Goal: Task Accomplishment & Management: Complete application form

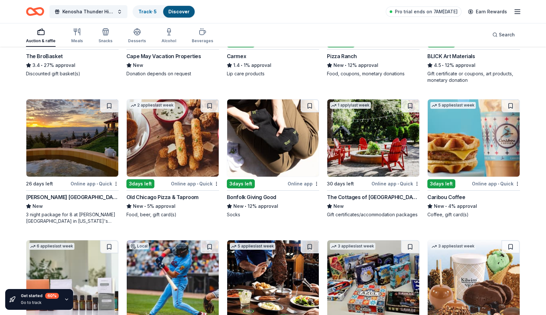
scroll to position [1553, 0]
click at [258, 197] on div "Bonfolk Giving Good" at bounding box center [251, 197] width 49 height 8
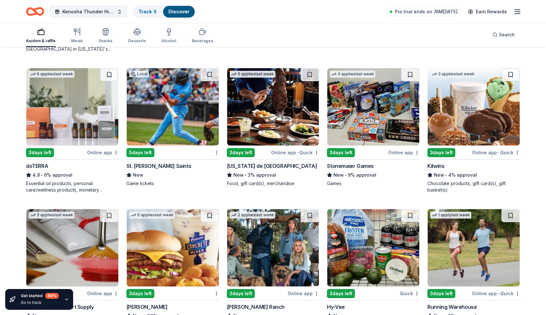
scroll to position [1726, 0]
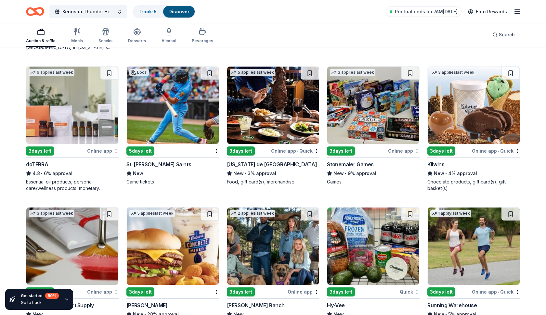
click at [43, 161] on div "doTERRA" at bounding box center [37, 165] width 22 height 8
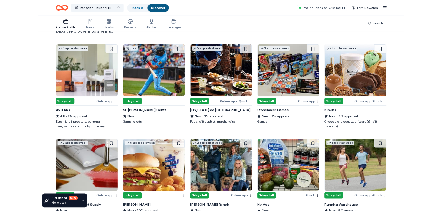
scroll to position [1694, 0]
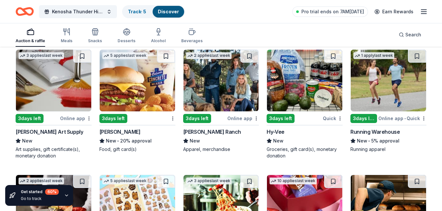
click at [138, 83] on img at bounding box center [137, 81] width 75 height 62
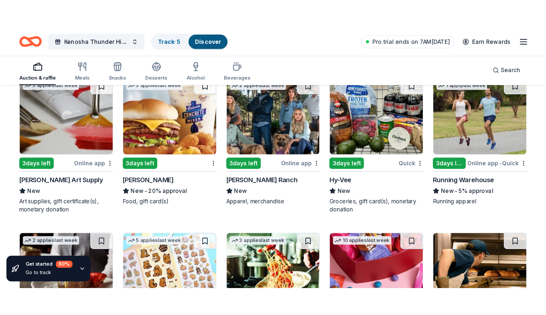
scroll to position [1703, 0]
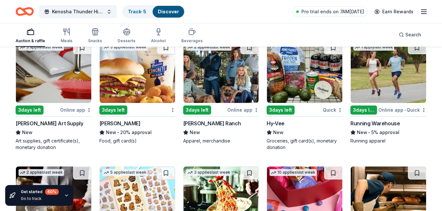
click at [382, 123] on div "Running Warehouse" at bounding box center [375, 124] width 49 height 8
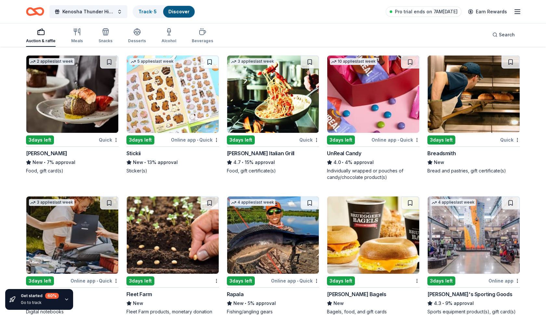
scroll to position [2059, 0]
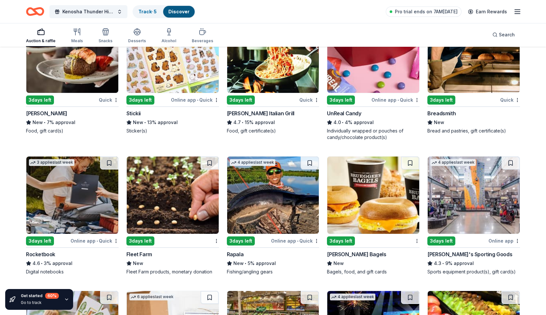
click at [66, 76] on img at bounding box center [72, 54] width 92 height 77
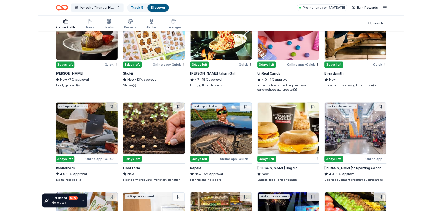
scroll to position [2064, 0]
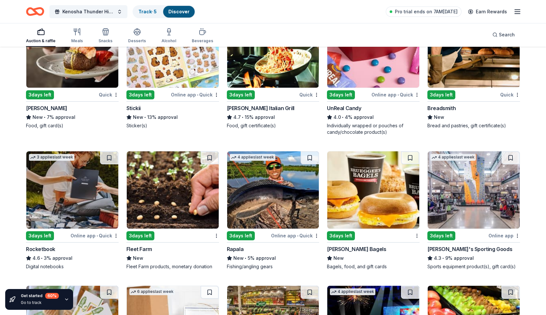
click at [350, 108] on div "UnReal Candy" at bounding box center [344, 108] width 34 height 8
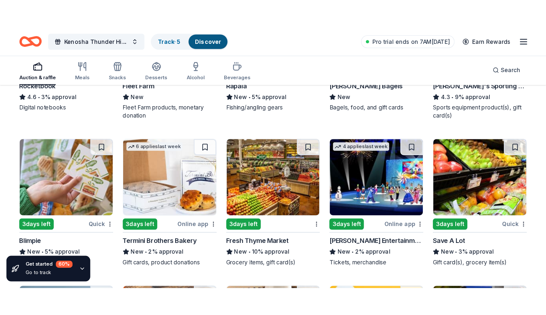
scroll to position [2024, 0]
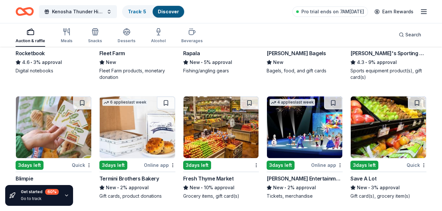
click at [227, 126] on img at bounding box center [221, 128] width 75 height 62
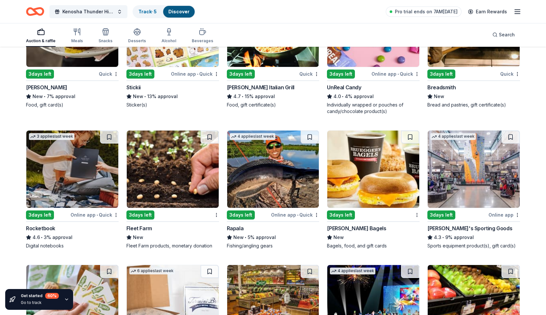
scroll to position [2086, 0]
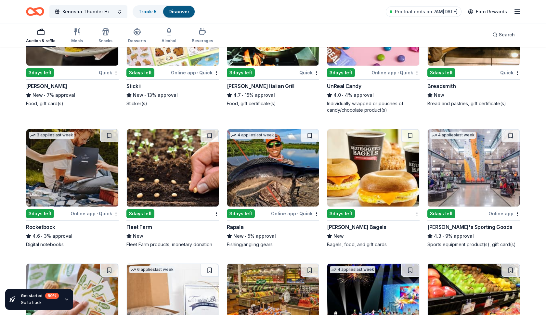
click at [461, 186] on img at bounding box center [474, 167] width 92 height 77
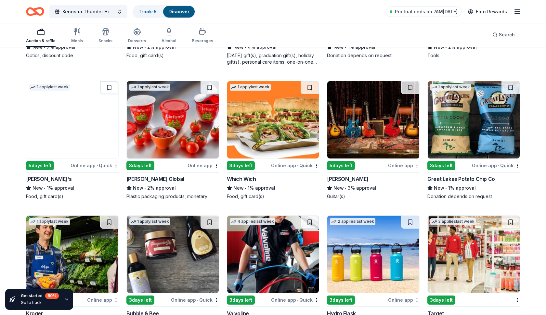
scroll to position [2545, 0]
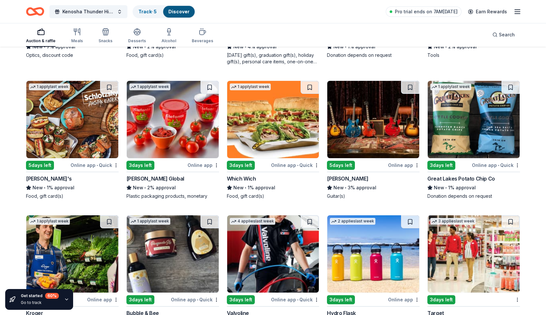
click at [466, 181] on div "Great Lakes Potato Chip Co" at bounding box center [461, 179] width 68 height 8
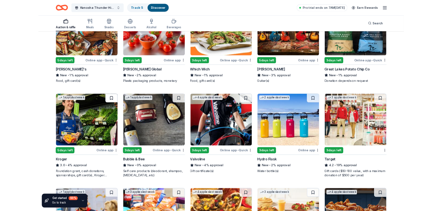
scroll to position [2620, 0]
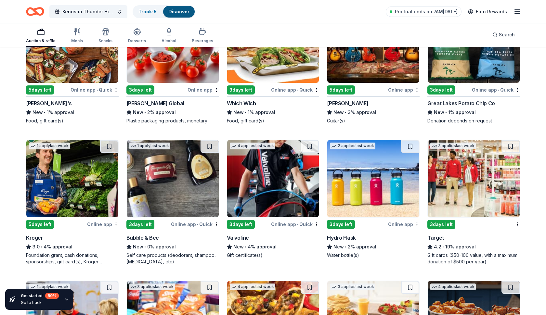
click at [39, 237] on div "Kroger" at bounding box center [34, 238] width 17 height 8
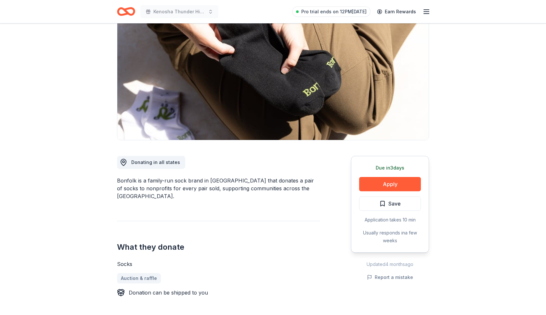
scroll to position [58, 0]
click at [394, 187] on button "Apply" at bounding box center [390, 184] width 62 height 14
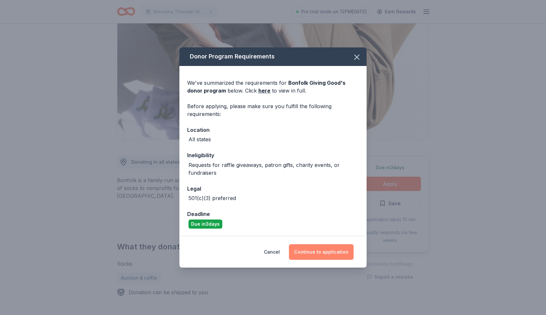
click at [332, 253] on button "Continue to application" at bounding box center [321, 252] width 65 height 16
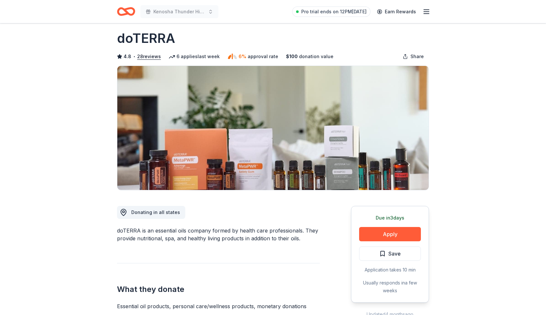
scroll to position [7, 0]
click at [384, 237] on button "Apply" at bounding box center [390, 234] width 62 height 14
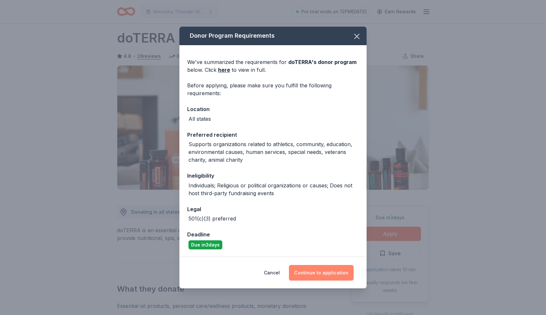
click at [305, 270] on button "Continue to application" at bounding box center [321, 273] width 65 height 16
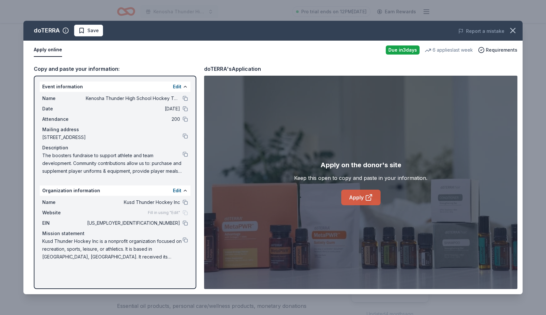
click at [363, 201] on link "Apply" at bounding box center [360, 198] width 39 height 16
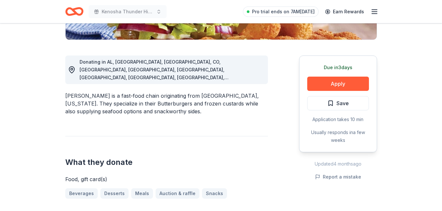
scroll to position [159, 0]
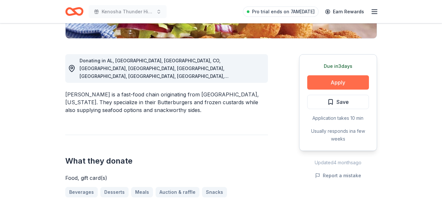
click at [336, 83] on button "Apply" at bounding box center [338, 82] width 62 height 14
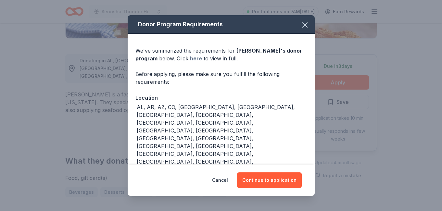
click at [190, 58] on link "here" at bounding box center [196, 59] width 12 height 8
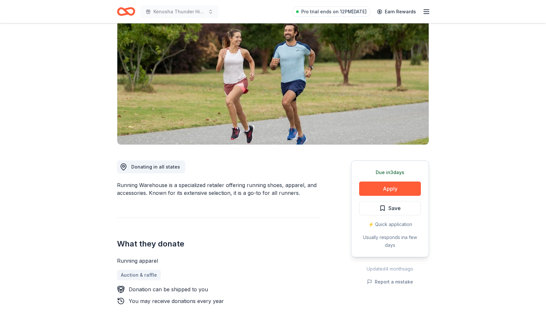
scroll to position [54, 0]
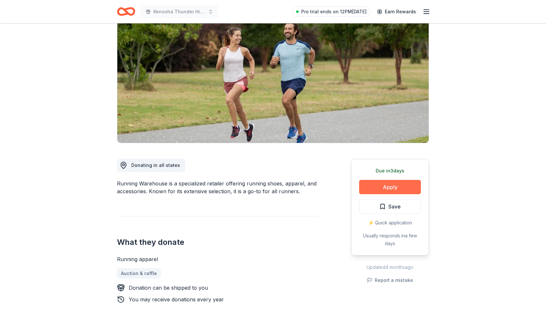
click at [374, 186] on button "Apply" at bounding box center [390, 187] width 62 height 14
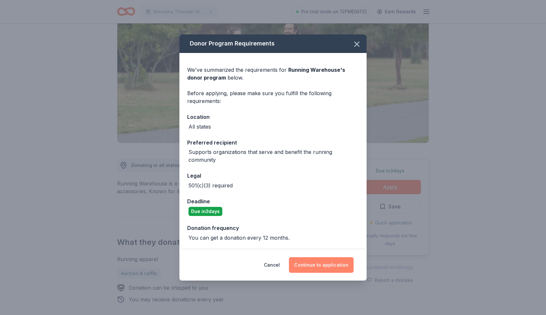
click at [323, 268] on button "Continue to application" at bounding box center [321, 265] width 65 height 16
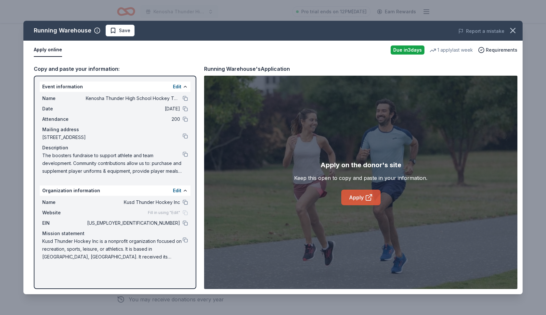
click at [353, 195] on link "Apply" at bounding box center [360, 198] width 39 height 16
click at [49, 51] on button "Apply online" at bounding box center [48, 50] width 28 height 14
click at [49, 50] on button "Apply online" at bounding box center [48, 50] width 28 height 14
click at [352, 201] on link "Apply" at bounding box center [360, 198] width 39 height 16
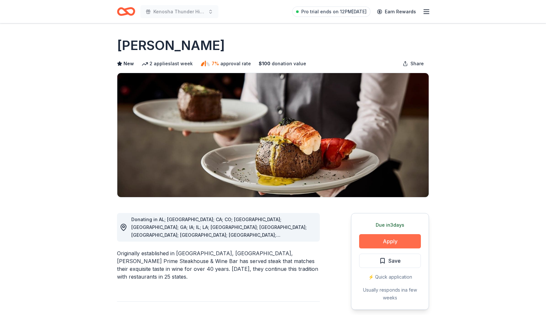
click at [366, 243] on button "Apply" at bounding box center [390, 241] width 62 height 14
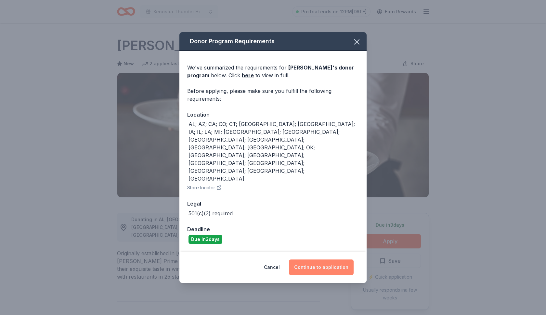
click at [316, 260] on button "Continue to application" at bounding box center [321, 268] width 65 height 16
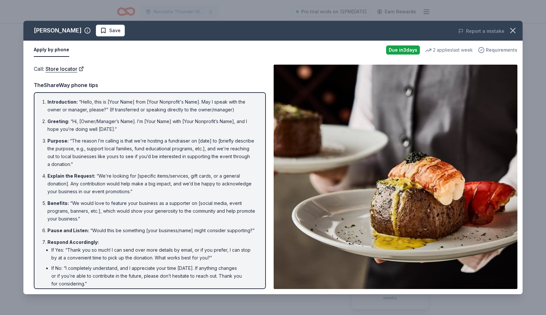
click at [498, 52] on span "Requirements" at bounding box center [502, 50] width 32 height 8
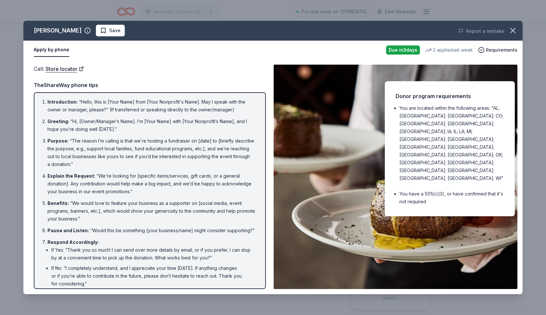
click at [341, 197] on img at bounding box center [396, 177] width 244 height 225
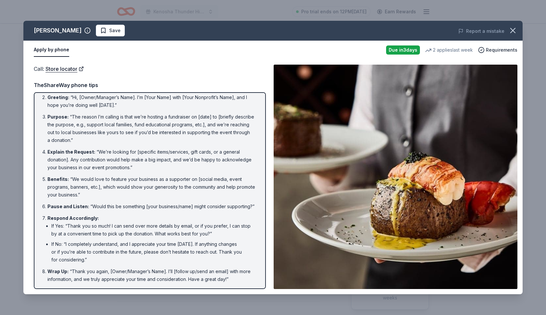
scroll to position [24, 0]
click at [50, 49] on button "Apply by phone" at bounding box center [51, 50] width 35 height 14
click at [66, 69] on link "Store locator" at bounding box center [64, 69] width 38 height 8
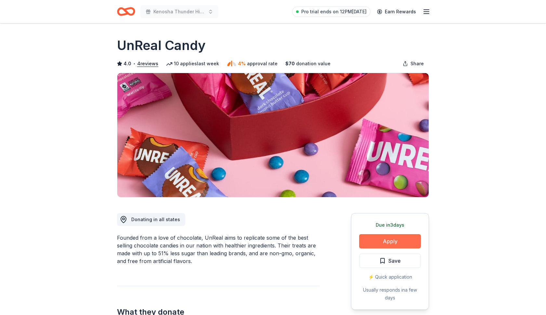
click at [394, 239] on button "Apply" at bounding box center [390, 241] width 62 height 14
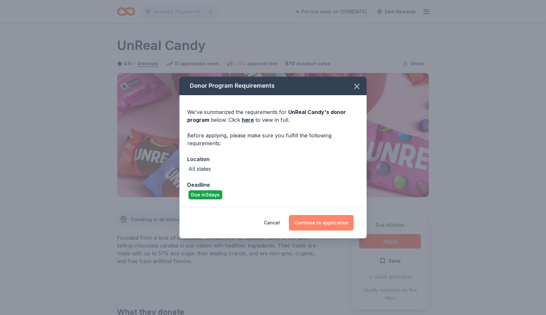
click at [320, 217] on button "Continue to application" at bounding box center [321, 223] width 65 height 16
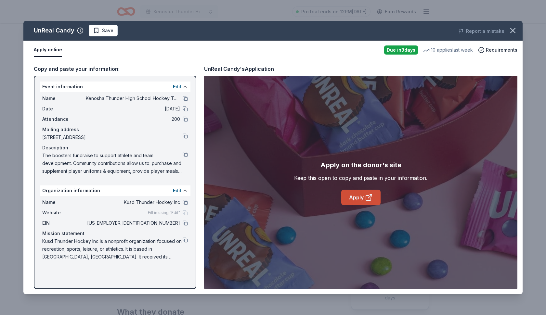
click at [365, 195] on icon at bounding box center [369, 198] width 8 height 8
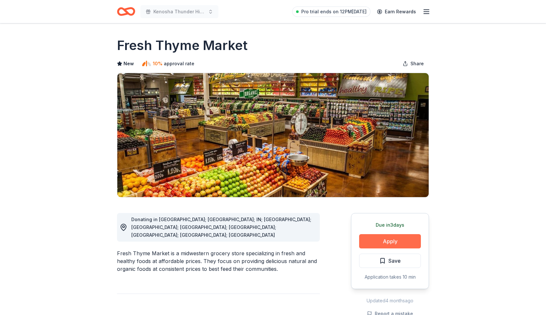
click at [396, 244] on button "Apply" at bounding box center [390, 241] width 62 height 14
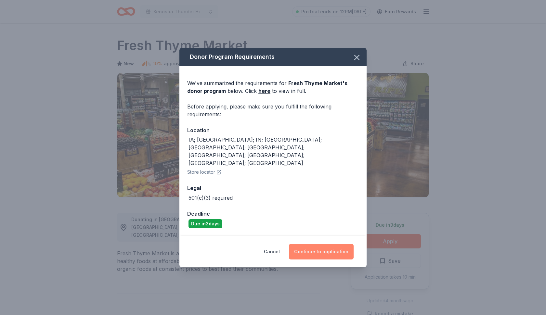
click at [335, 244] on button "Continue to application" at bounding box center [321, 252] width 65 height 16
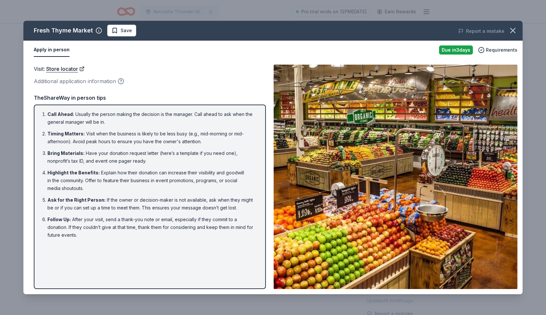
click at [120, 82] on icon "button" at bounding box center [121, 81] width 6 height 6
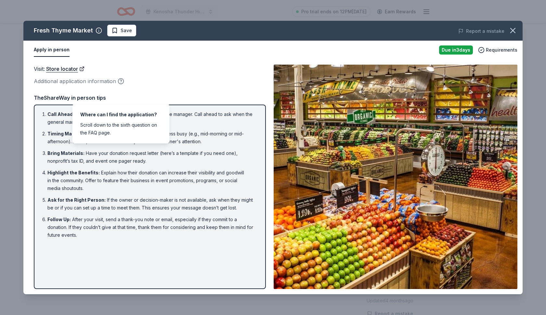
click at [201, 77] on div "Additional application information" at bounding box center [150, 81] width 232 height 8
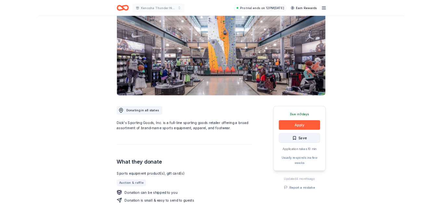
scroll to position [57, 0]
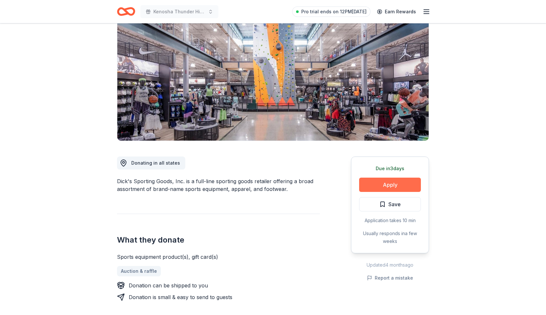
click at [399, 189] on button "Apply" at bounding box center [390, 185] width 62 height 14
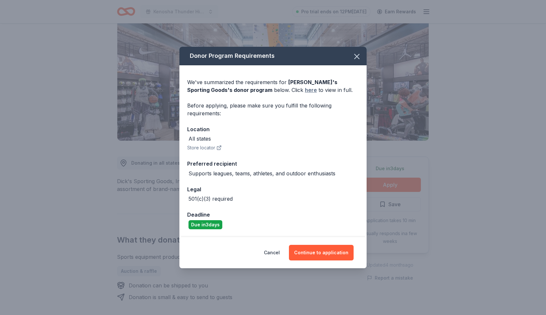
click at [305, 90] on link "here" at bounding box center [311, 90] width 12 height 8
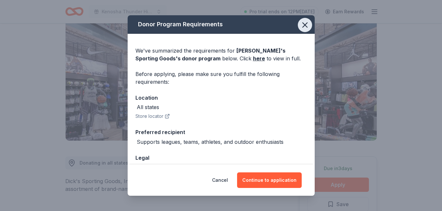
click at [305, 25] on icon "button" at bounding box center [305, 25] width 5 height 5
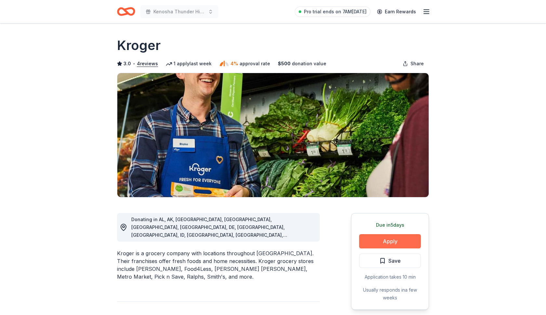
click at [379, 244] on button "Apply" at bounding box center [390, 241] width 62 height 14
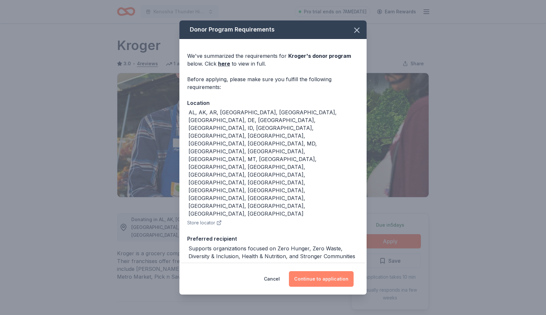
click at [319, 271] on button "Continue to application" at bounding box center [321, 279] width 65 height 16
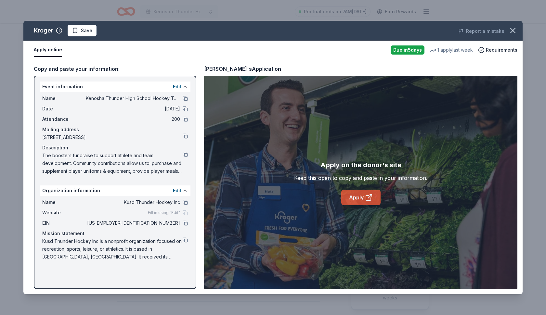
click at [357, 199] on link "Apply" at bounding box center [360, 198] width 39 height 16
